Goal: Find specific page/section: Find specific page/section

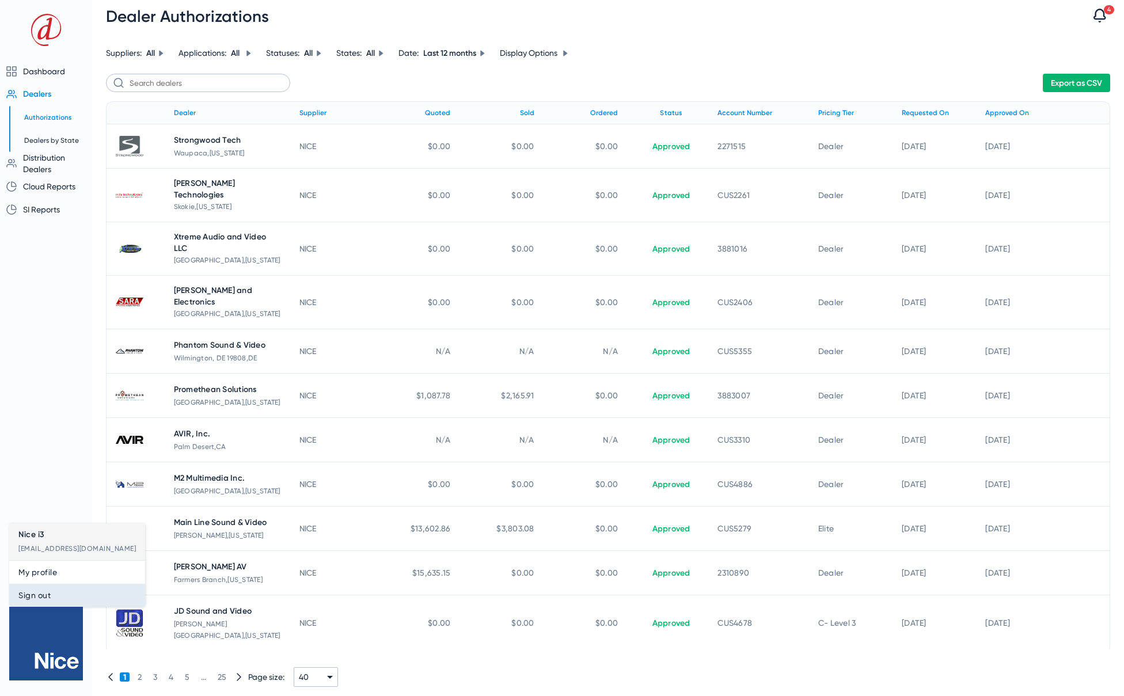
click at [45, 598] on span "Sign out" at bounding box center [76, 596] width 117 height 14
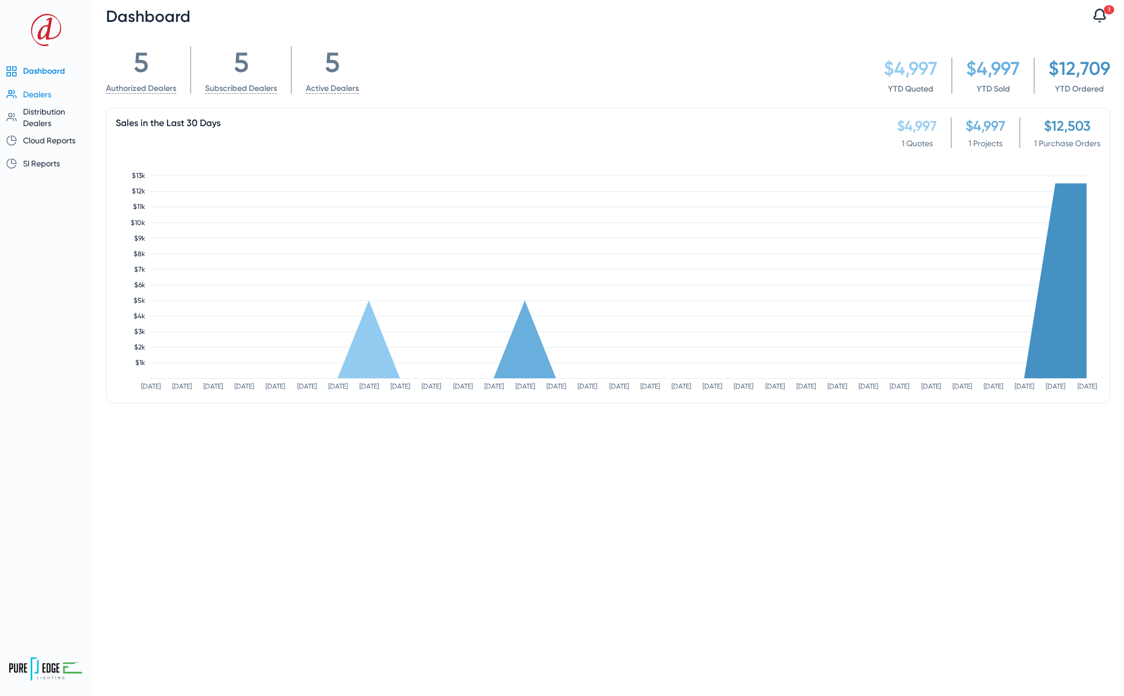
click at [39, 93] on span "Dealers" at bounding box center [37, 94] width 28 height 9
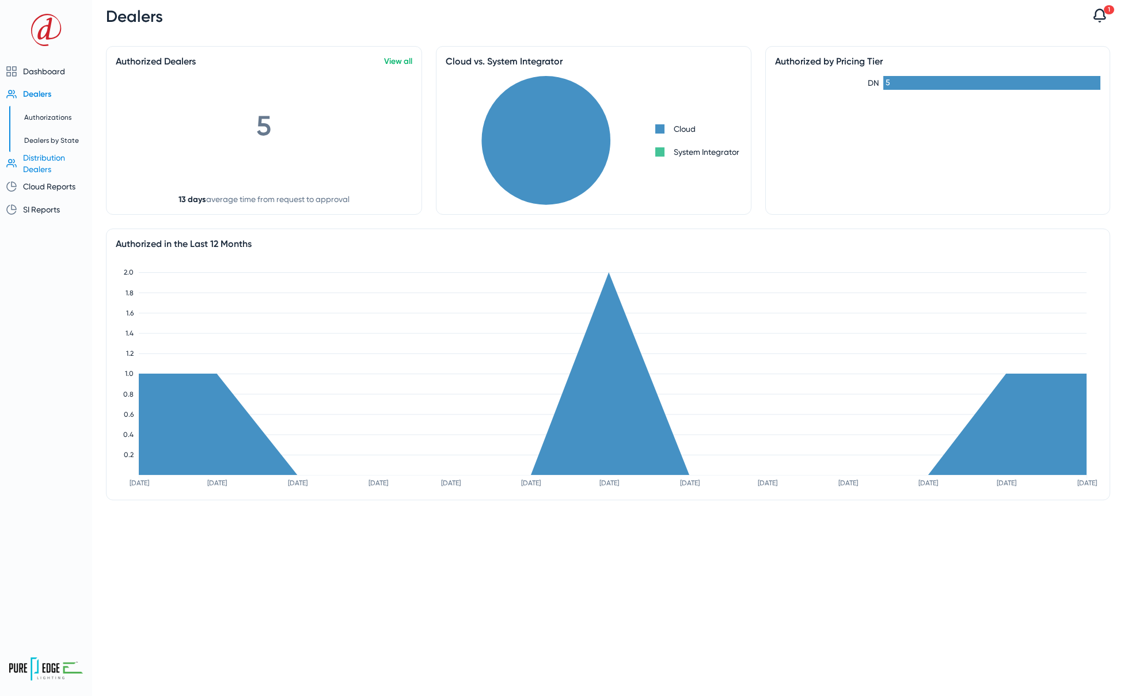
click at [42, 156] on span "Distribution Dealers" at bounding box center [44, 163] width 42 height 21
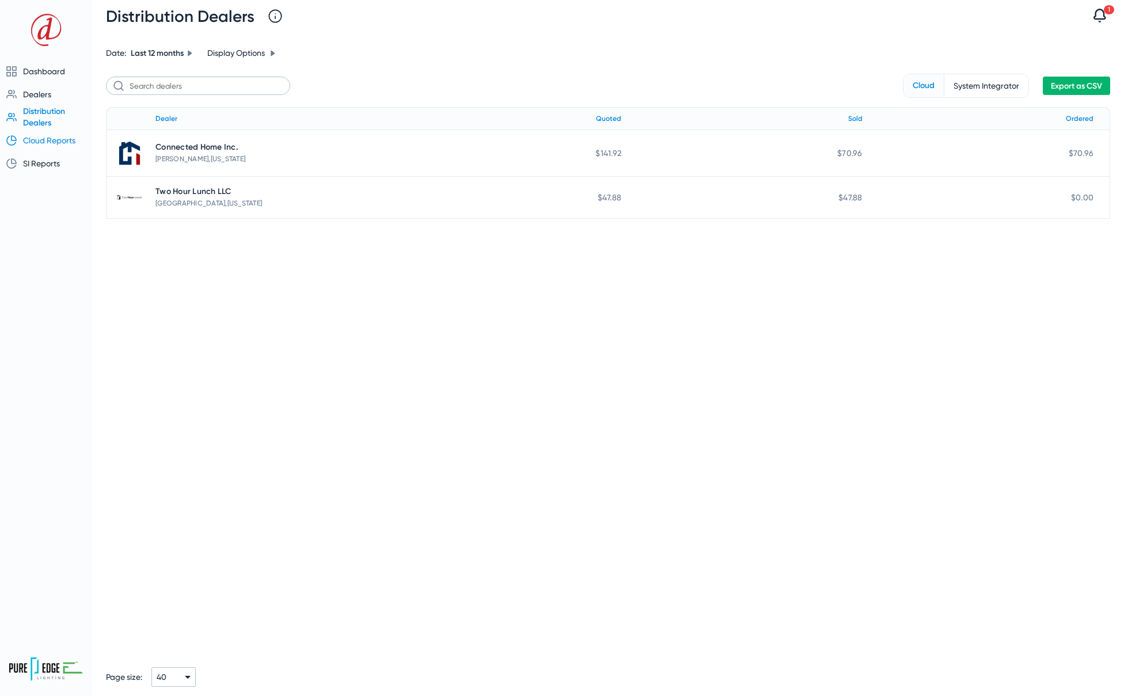
click at [50, 141] on span "Cloud Reports" at bounding box center [49, 140] width 52 height 9
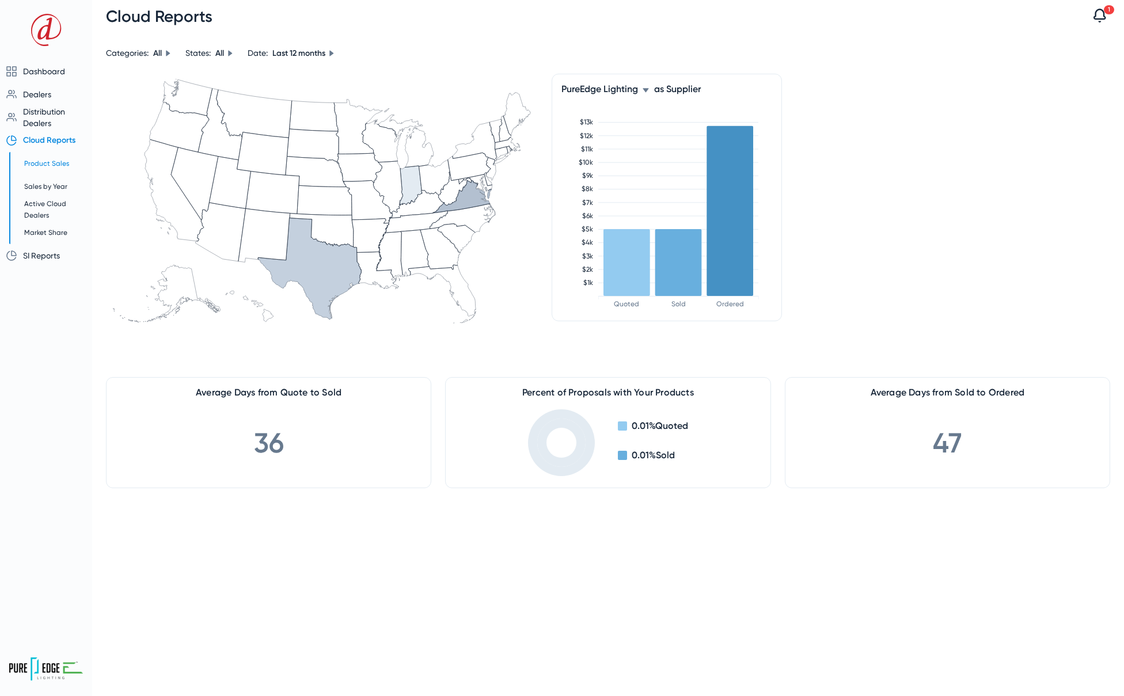
click at [46, 161] on span "Product Sales" at bounding box center [46, 164] width 45 height 8
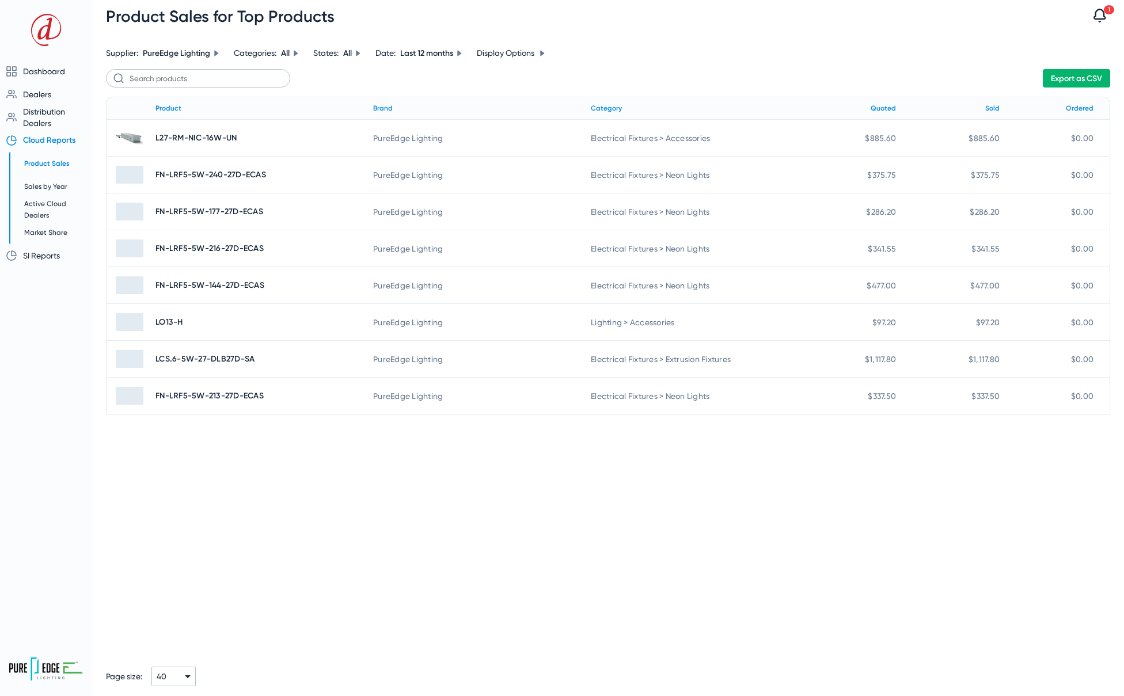
click at [54, 141] on span "Cloud Reports" at bounding box center [49, 140] width 52 height 10
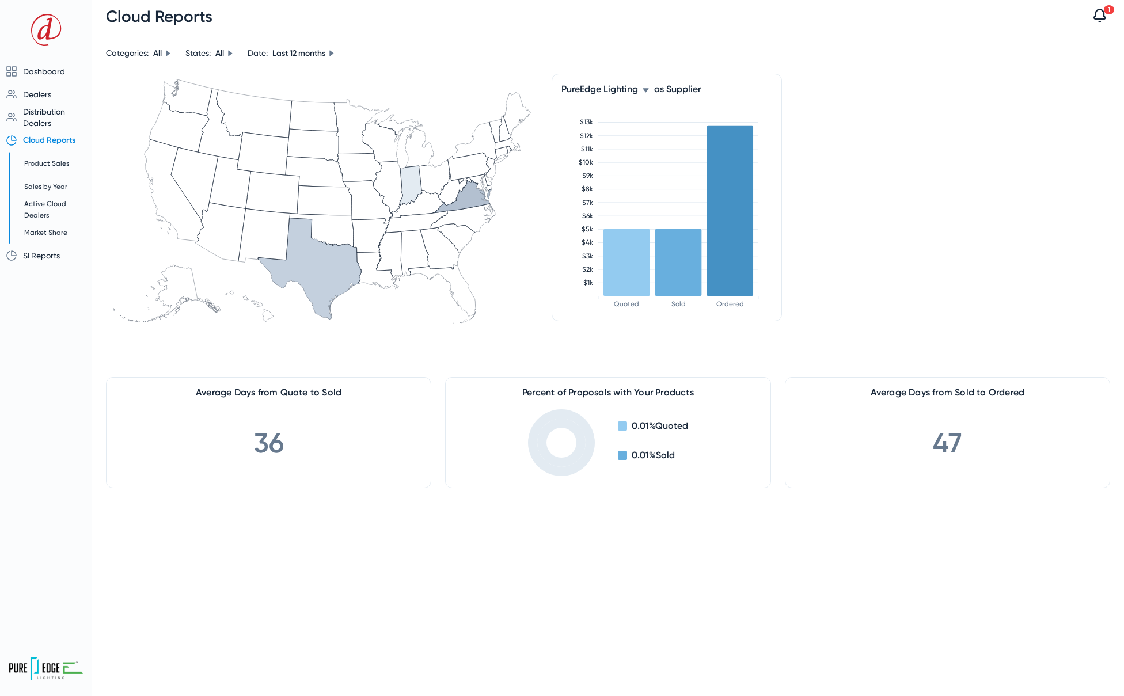
click at [647, 89] on icon at bounding box center [646, 90] width 6 height 4
click at [606, 147] on span "All Others" at bounding box center [590, 147] width 38 height 14
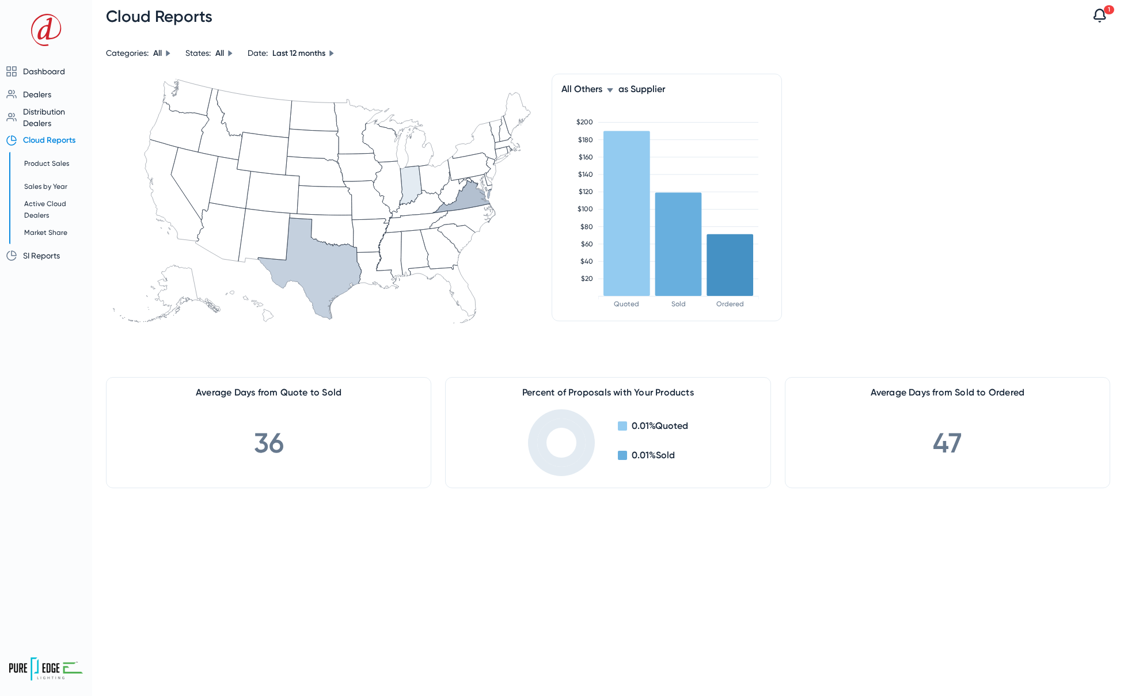
click at [613, 89] on icon at bounding box center [610, 90] width 6 height 4
click at [609, 104] on span "PureEdge Lighting" at bounding box center [607, 106] width 73 height 14
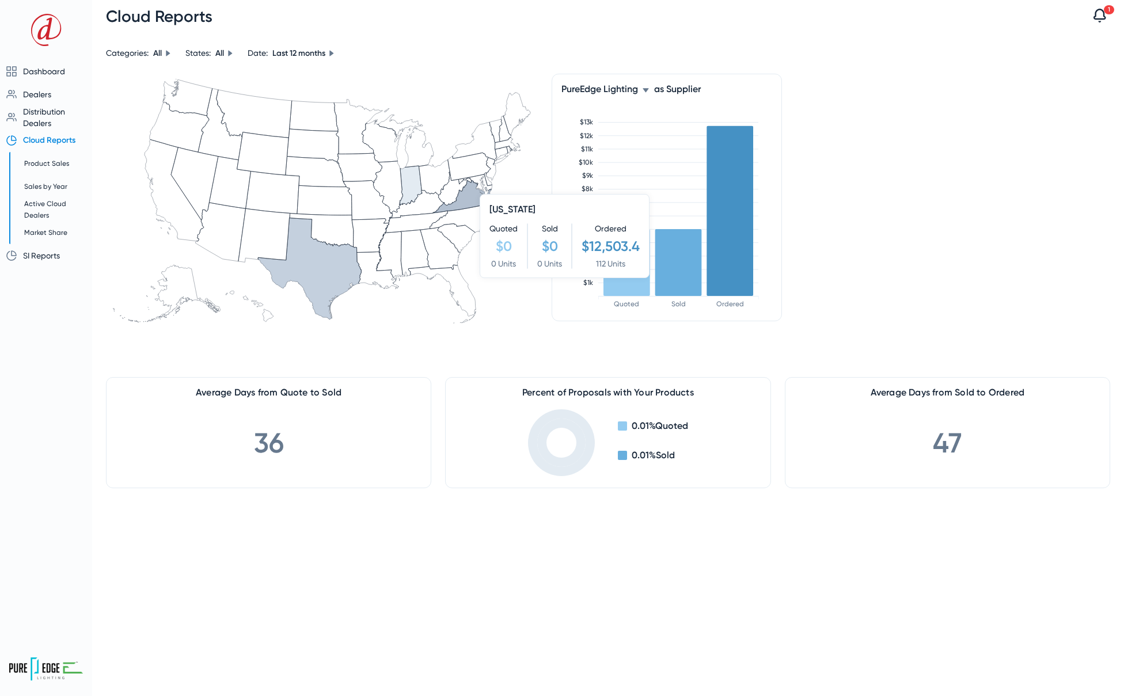
click at [474, 200] on icon at bounding box center [462, 196] width 59 height 33
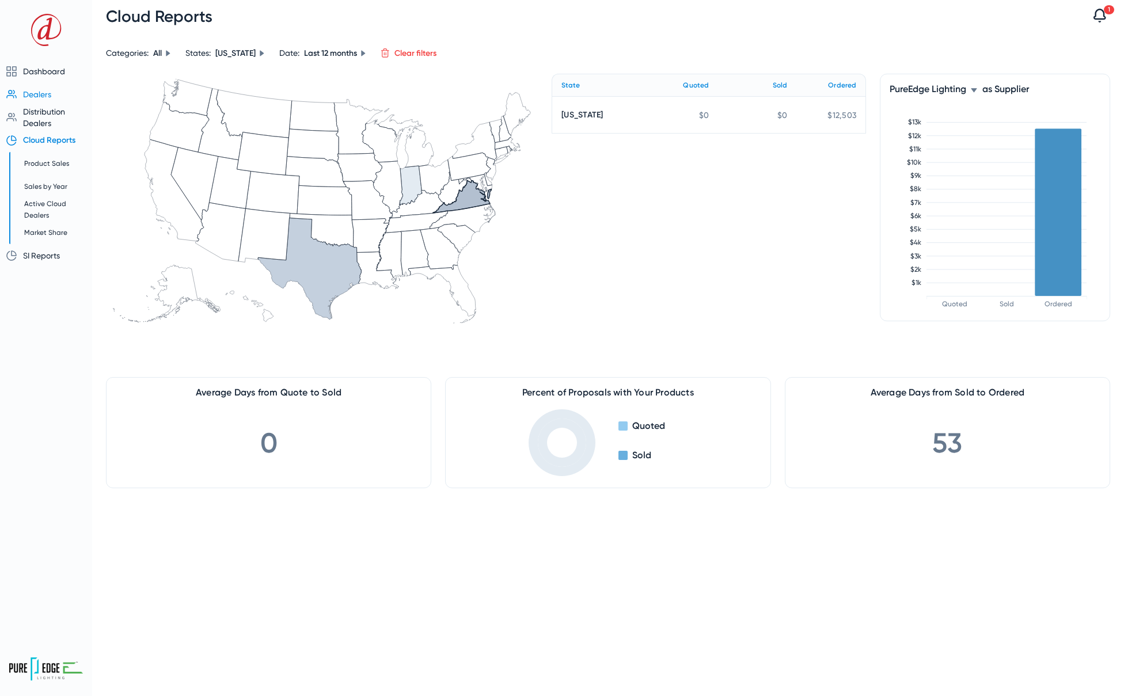
click at [41, 94] on span "Dealers" at bounding box center [37, 94] width 28 height 9
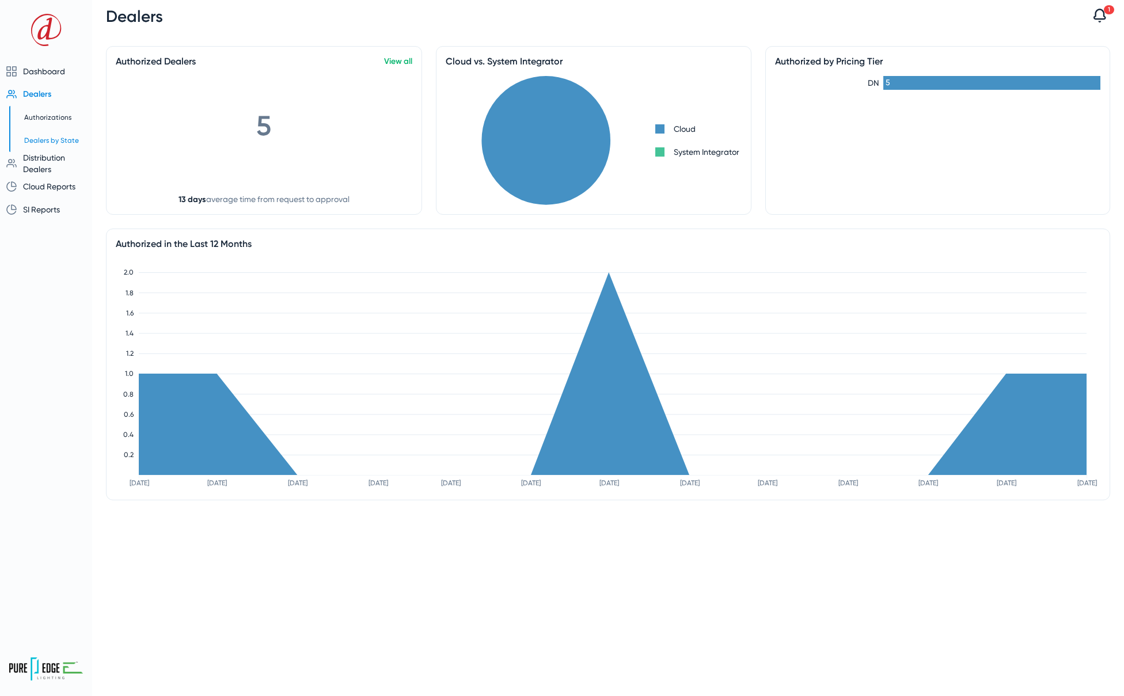
click at [41, 139] on span "Dealers by State" at bounding box center [51, 140] width 55 height 8
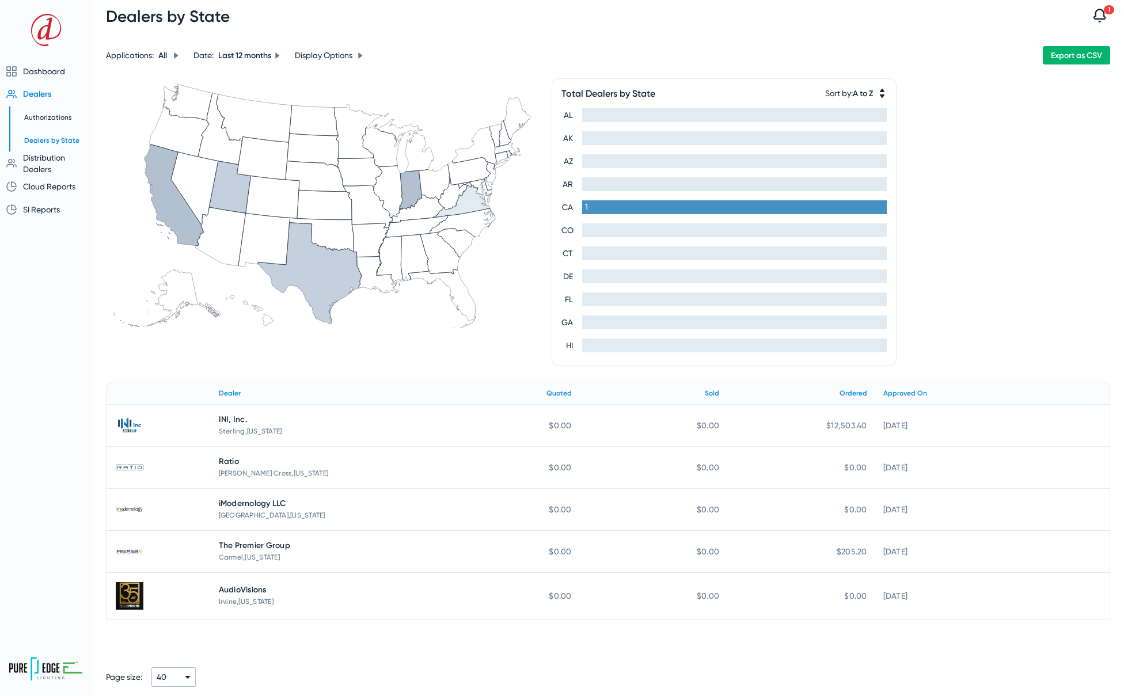
click at [470, 206] on icon at bounding box center [462, 201] width 59 height 33
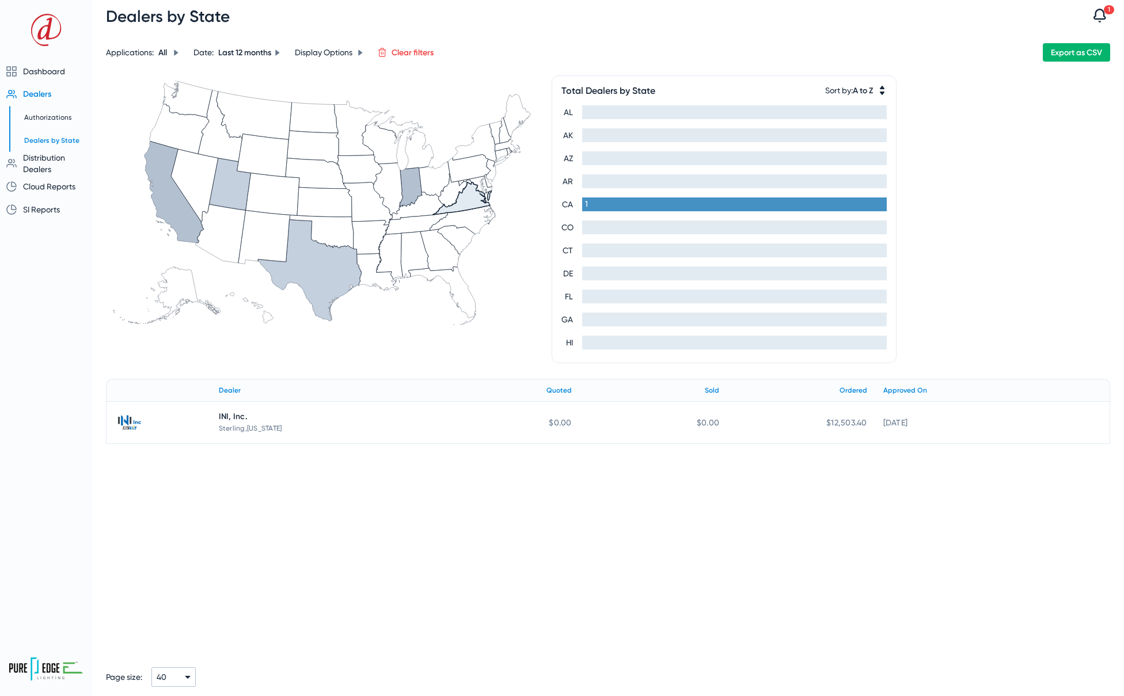
scroll to position [3, 0]
click at [414, 187] on icon at bounding box center [410, 187] width 23 height 40
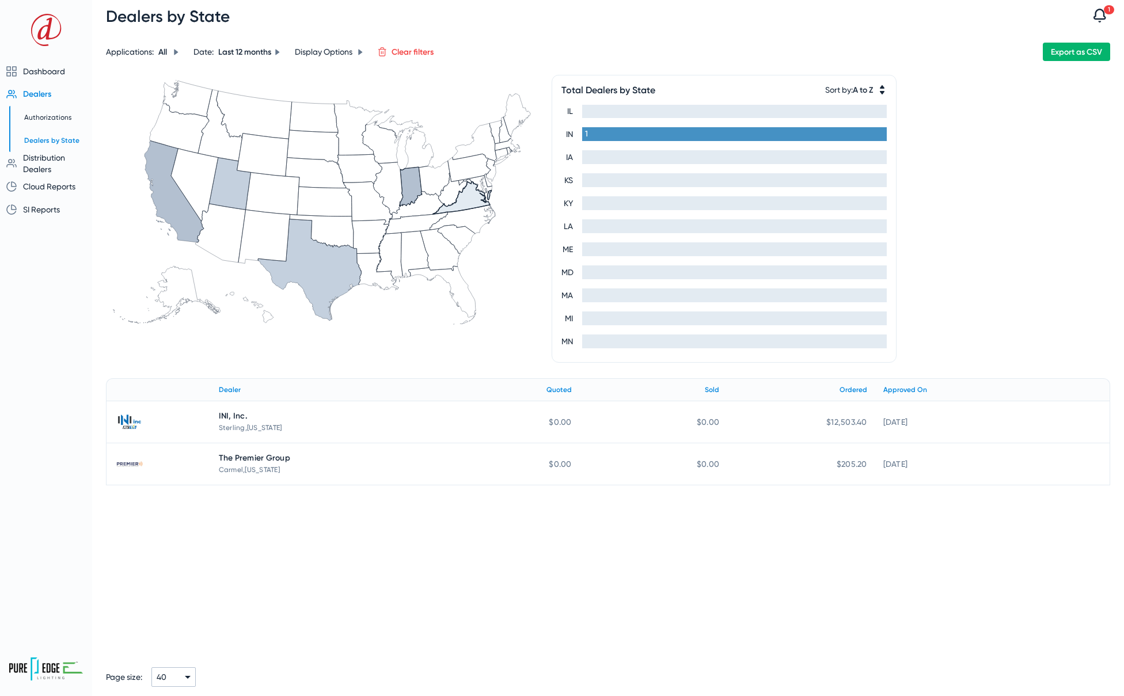
click at [346, 268] on icon at bounding box center [310, 269] width 104 height 101
click at [232, 191] on icon at bounding box center [229, 184] width 41 height 52
click at [161, 195] on icon at bounding box center [174, 192] width 59 height 102
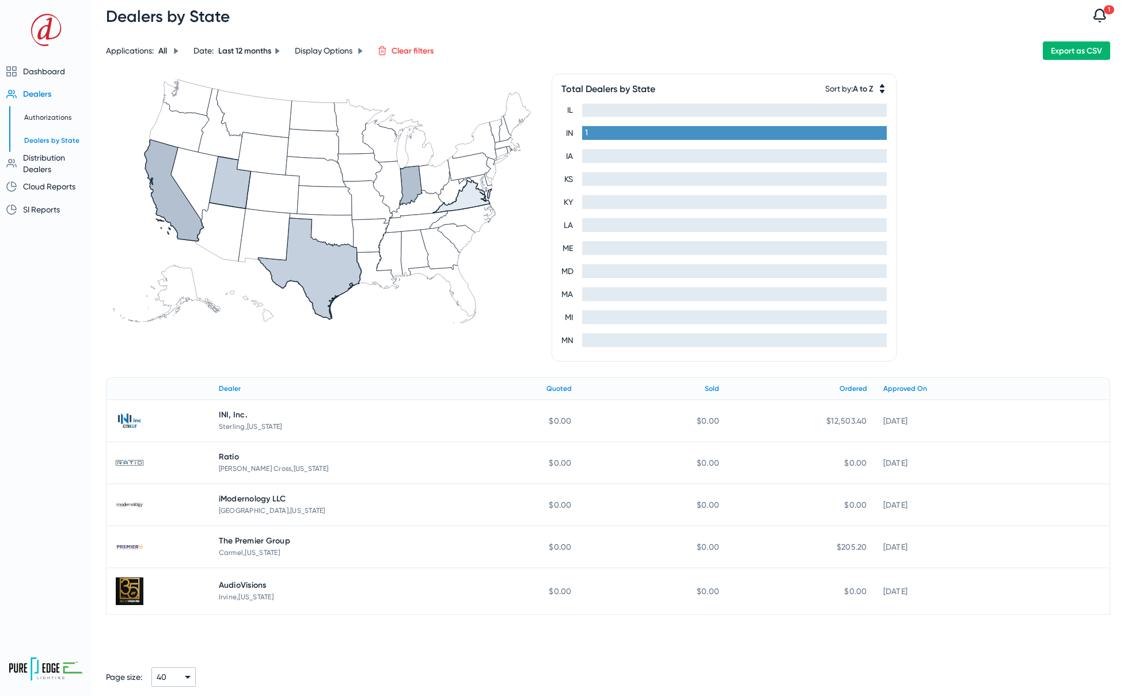
scroll to position [0, 0]
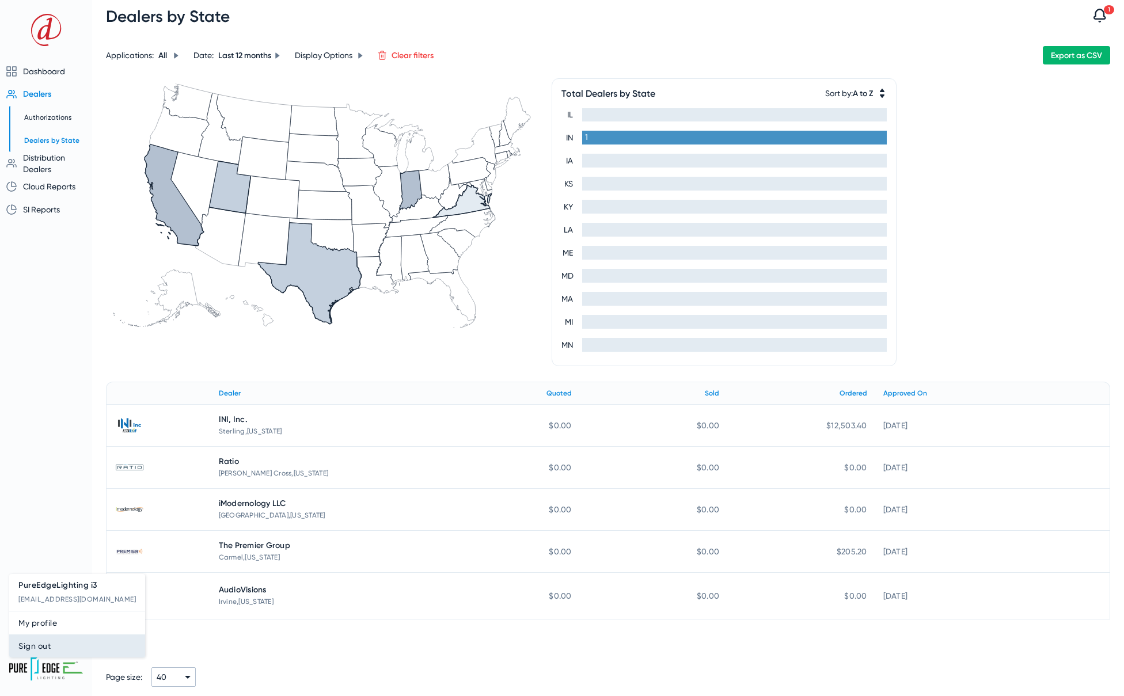
click at [37, 649] on span "Sign out" at bounding box center [76, 646] width 117 height 14
